Goal: Information Seeking & Learning: Learn about a topic

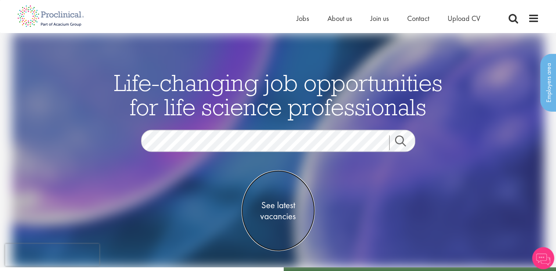
click at [279, 209] on span "See latest vacancies" at bounding box center [279, 211] width 74 height 22
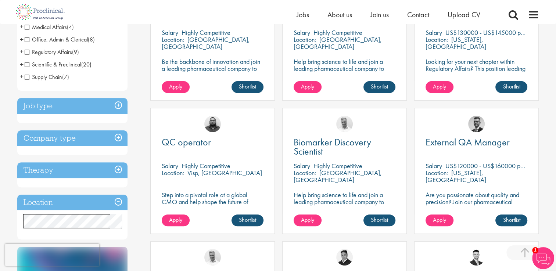
scroll to position [206, 0]
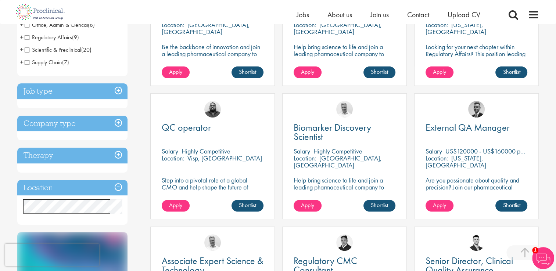
click at [118, 186] on h3 "Location" at bounding box center [72, 188] width 110 height 16
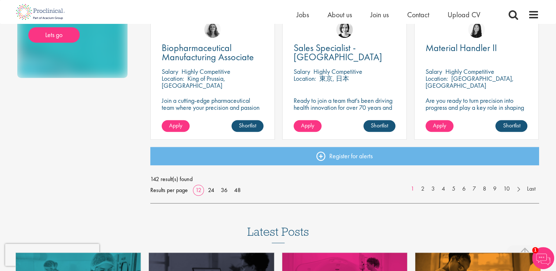
scroll to position [555, 0]
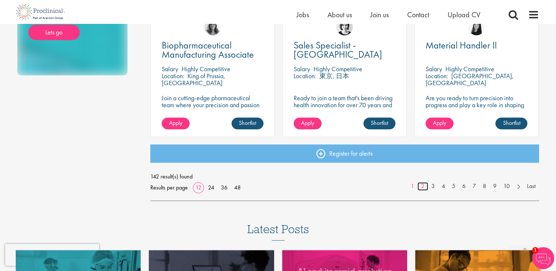
click at [423, 189] on link "2" at bounding box center [423, 186] width 11 height 8
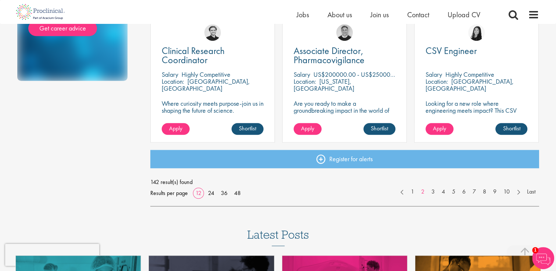
scroll to position [552, 0]
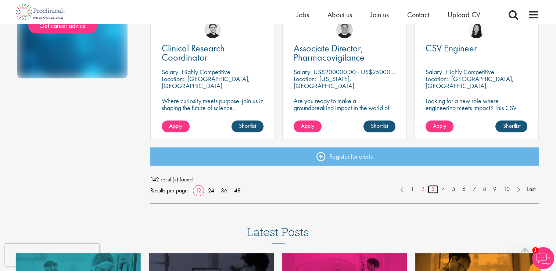
click at [433, 188] on link "3" at bounding box center [433, 189] width 11 height 8
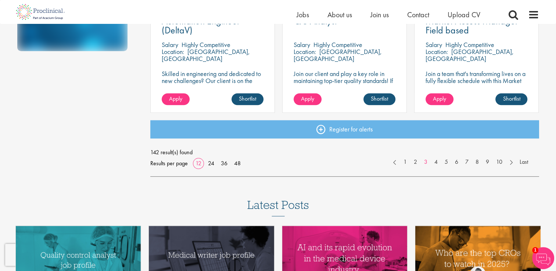
scroll to position [583, 0]
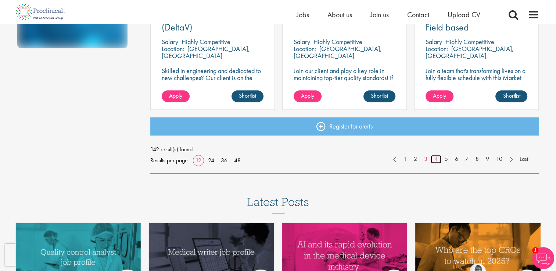
click at [435, 160] on link "4" at bounding box center [436, 159] width 11 height 8
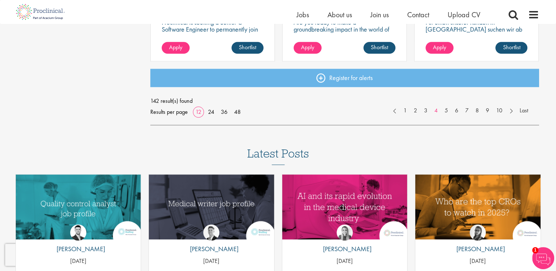
scroll to position [644, 0]
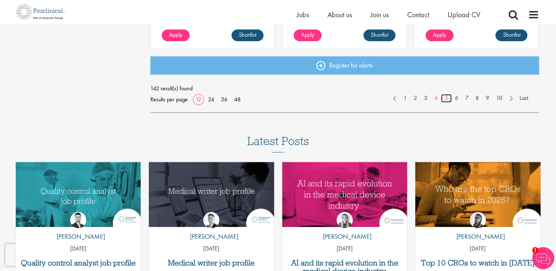
click at [446, 99] on link "5" at bounding box center [446, 98] width 11 height 8
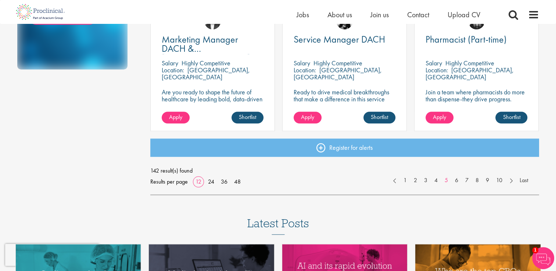
scroll to position [565, 0]
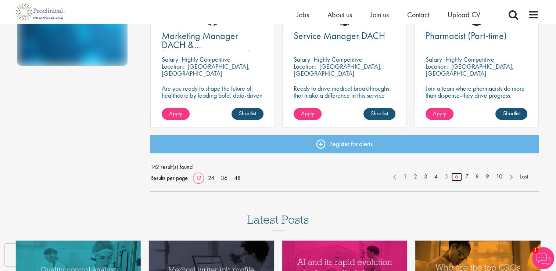
click at [455, 175] on link "6" at bounding box center [457, 177] width 11 height 8
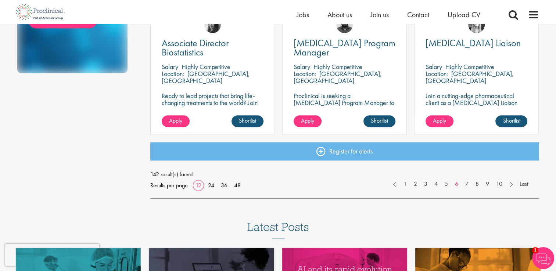
scroll to position [562, 0]
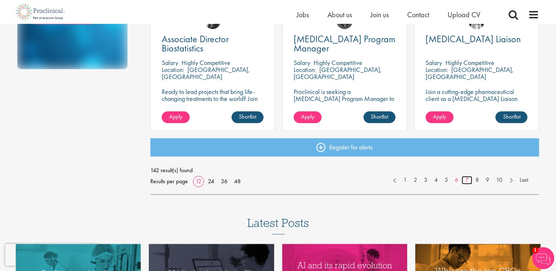
click at [466, 182] on link "7" at bounding box center [467, 180] width 11 height 8
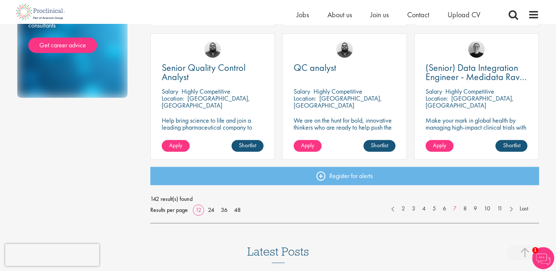
scroll to position [534, 0]
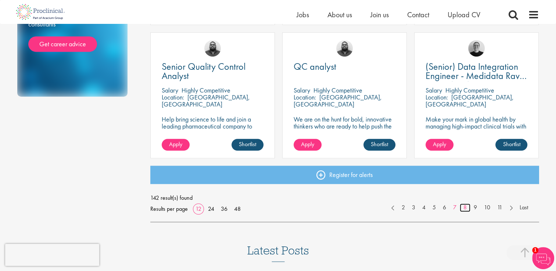
click at [464, 206] on link "8" at bounding box center [465, 208] width 11 height 8
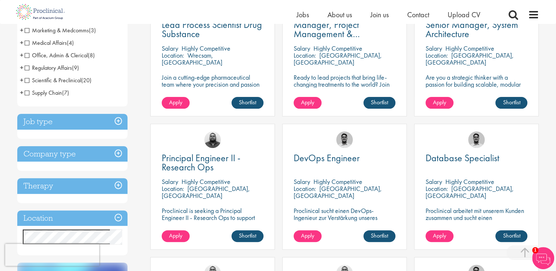
scroll to position [177, 0]
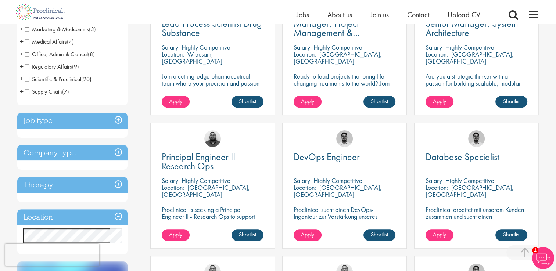
click at [48, 53] on span "Office, Admin & Clerical" at bounding box center [56, 54] width 63 height 8
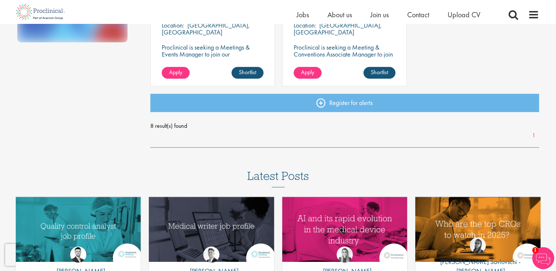
scroll to position [471, 0]
